Goal: Transaction & Acquisition: Book appointment/travel/reservation

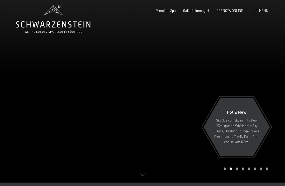
scroll to position [9, 0]
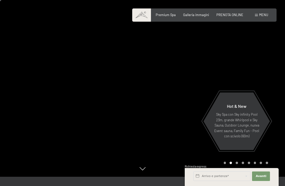
click at [176, 123] on div at bounding box center [214, 84] width 143 height 186
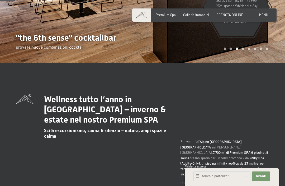
scroll to position [124, 0]
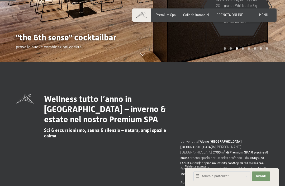
click at [192, 13] on span "Galleria immagini" at bounding box center [196, 15] width 26 height 4
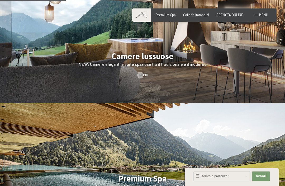
scroll to position [526, 0]
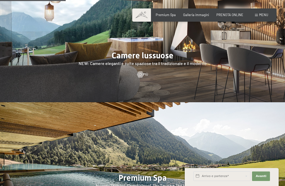
click at [134, 47] on div at bounding box center [142, 41] width 285 height 122
click at [142, 49] on div at bounding box center [142, 41] width 285 height 122
click at [141, 71] on div at bounding box center [141, 74] width 4 height 6
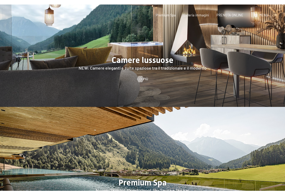
scroll to position [0, 0]
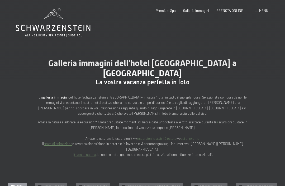
click at [265, 8] on div "Prenotazione Richiesta Premium Spa Galleria immagini PRENOTA ONLINE Menu DE IT …" at bounding box center [205, 10] width 128 height 5
click at [260, 8] on span "Menu" at bounding box center [263, 10] width 9 height 4
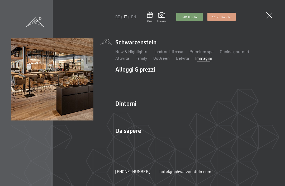
click at [269, 11] on div "DE IT EN Buoni Immagini Richiesta Prenotazione DE IT EN Schwarzenstein New & Hi…" at bounding box center [142, 93] width 285 height 186
click at [265, 17] on div "DE IT EN Buoni Immagini Richiesta Prenotazione DE IT EN Schwarzenstein New & Hi…" at bounding box center [142, 93] width 285 height 186
click at [270, 12] on span at bounding box center [270, 15] width 6 height 6
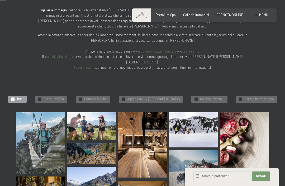
click at [91, 96] on div "✓ Camere & suite" at bounding box center [93, 99] width 35 height 7
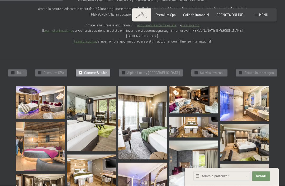
scroll to position [107, 0]
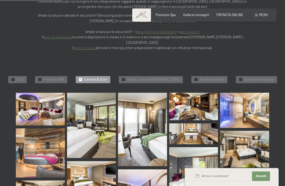
click at [91, 77] on span "Camere & suite" at bounding box center [95, 79] width 23 height 5
click at [47, 93] on img at bounding box center [40, 109] width 49 height 33
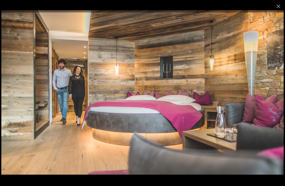
click at [282, 1] on button "Close gallery" at bounding box center [278, 6] width 13 height 12
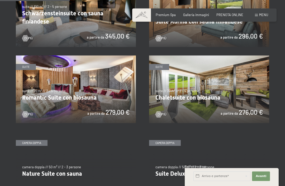
scroll to position [299, 0]
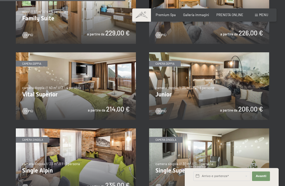
scroll to position [531, 0]
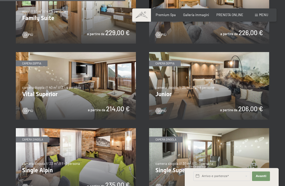
click at [100, 90] on img at bounding box center [76, 86] width 120 height 68
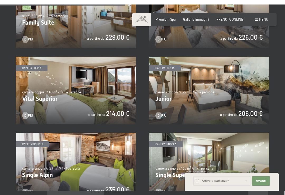
scroll to position [0, 0]
